Goal: Transaction & Acquisition: Purchase product/service

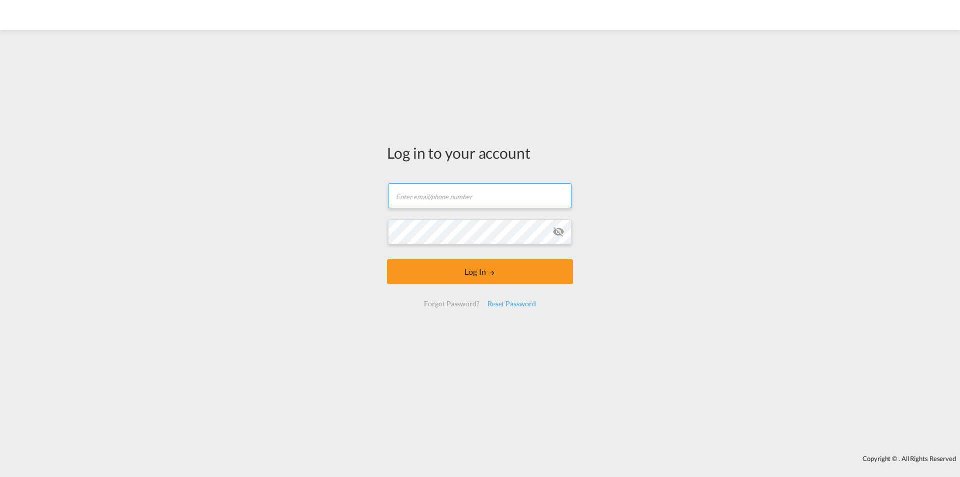
click at [417, 195] on input "text" at bounding box center [480, 195] width 184 height 25
type input "[EMAIL_ADDRESS][DOMAIN_NAME]"
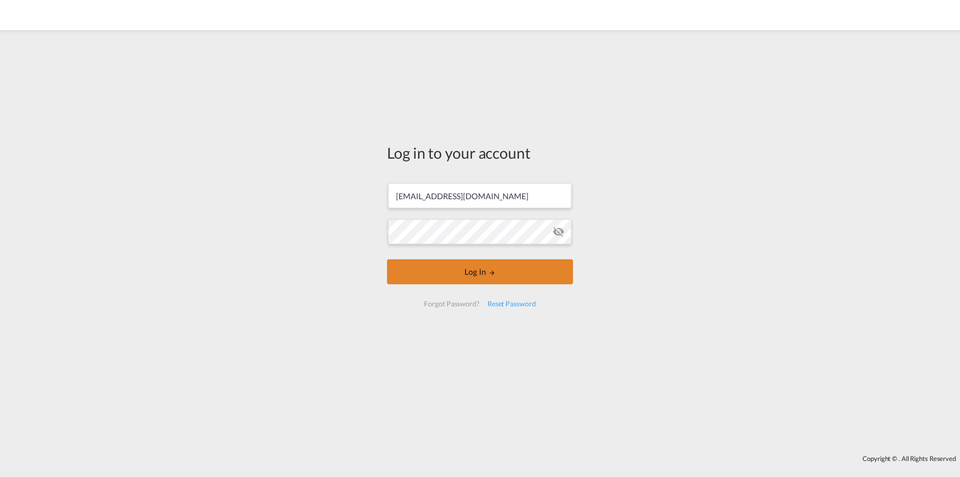
click at [453, 267] on button "Log In" at bounding box center [480, 271] width 186 height 25
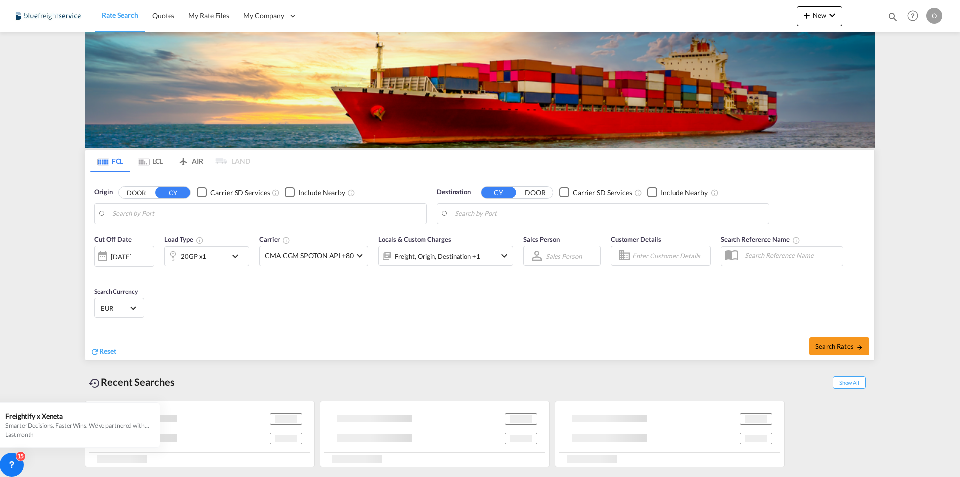
type input "Hamburg, DEHAM"
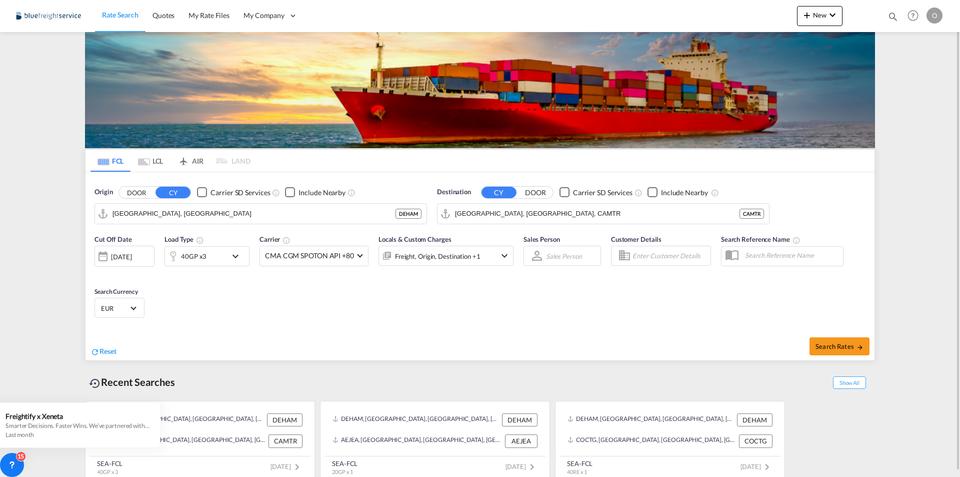
click at [269, 316] on div "Cut Off Date 12 Aug 2025 12/08/2025 Load Type 40GP x3 Carrier CMA CGM SPOTON AP…" at bounding box center [480, 278] width 789 height 98
click at [181, 206] on input "Hamburg, DEHAM" at bounding box center [254, 213] width 283 height 15
click at [245, 292] on div "Cut Off Date 12 Aug 2025 12/08/2025 Load Type 40GP x3 Carrier CMA CGM SPOTON AP…" at bounding box center [480, 278] width 789 height 98
click at [561, 210] on input "Montreal, QC, CAMTR" at bounding box center [597, 213] width 285 height 15
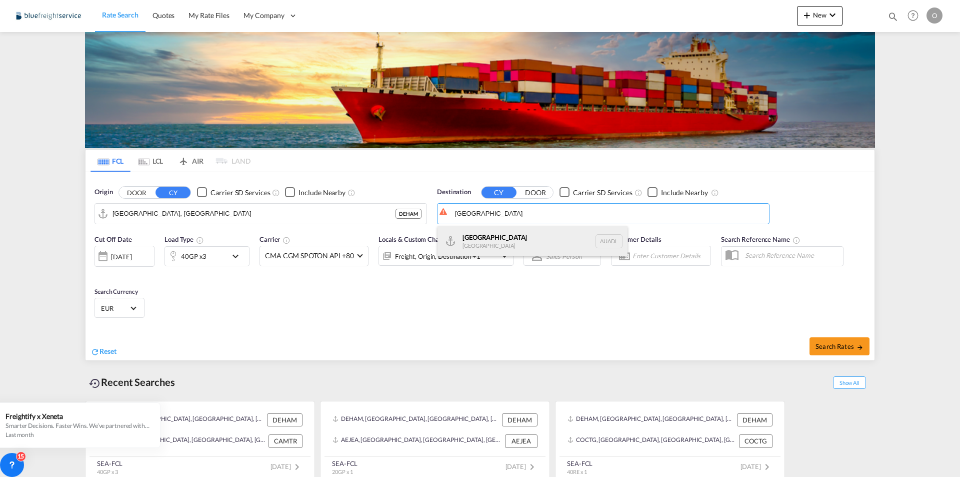
click at [517, 240] on div "Adelaide Australia AUADL" at bounding box center [533, 241] width 190 height 30
type input "Adelaide, AUADL"
click at [221, 254] on div "40GP x3" at bounding box center [196, 256] width 62 height 20
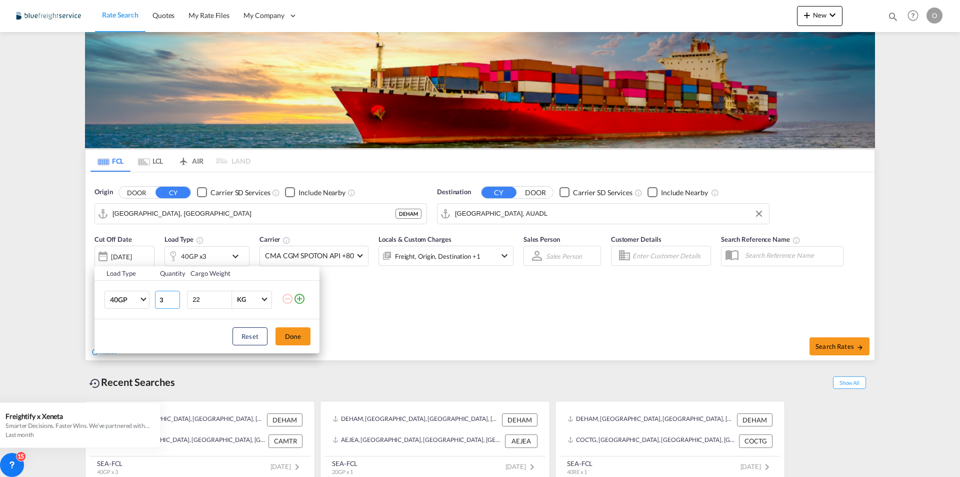
click at [168, 304] on input "3" at bounding box center [167, 300] width 25 height 18
click at [177, 300] on input "2" at bounding box center [167, 300] width 25 height 18
click at [177, 300] on input "1" at bounding box center [167, 300] width 25 height 18
click at [177, 300] on input "0" at bounding box center [167, 300] width 25 height 18
type input "1"
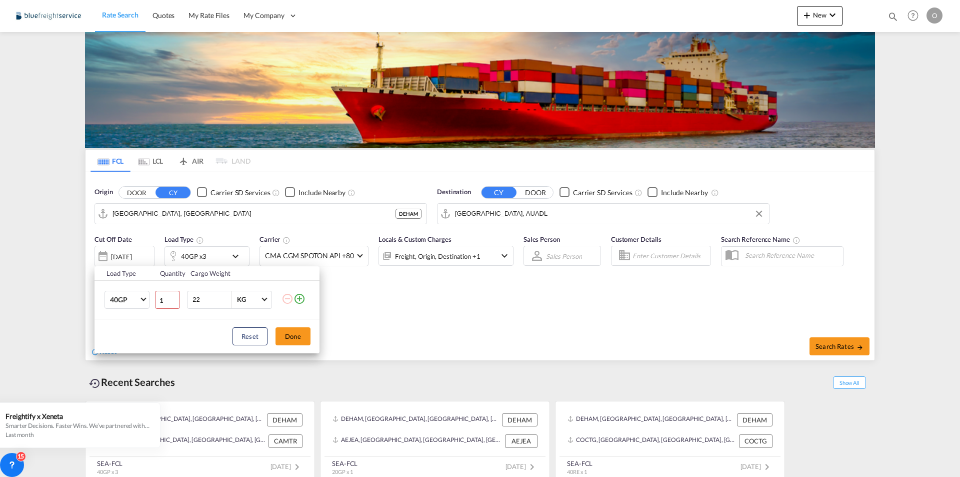
click at [176, 297] on input "1" at bounding box center [167, 300] width 25 height 18
click at [209, 298] on input "22" at bounding box center [212, 299] width 40 height 17
type input "2"
type input "15000"
click at [293, 336] on button "Done" at bounding box center [293, 336] width 35 height 18
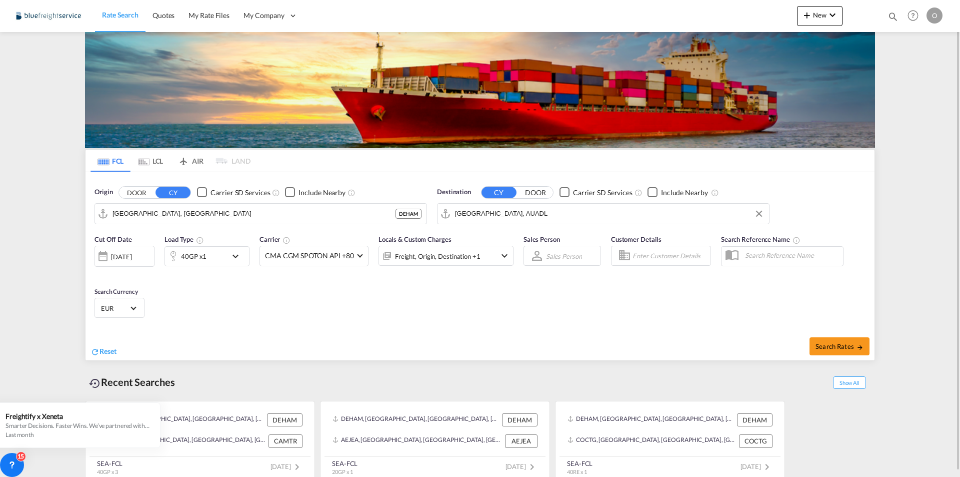
click at [841, 335] on div "Search Rates" at bounding box center [679, 346] width 392 height 29
click at [845, 352] on button "Search Rates" at bounding box center [840, 346] width 60 height 18
type input "DEHAM to AUADL / 12 Aug 2025"
